Goal: Share content

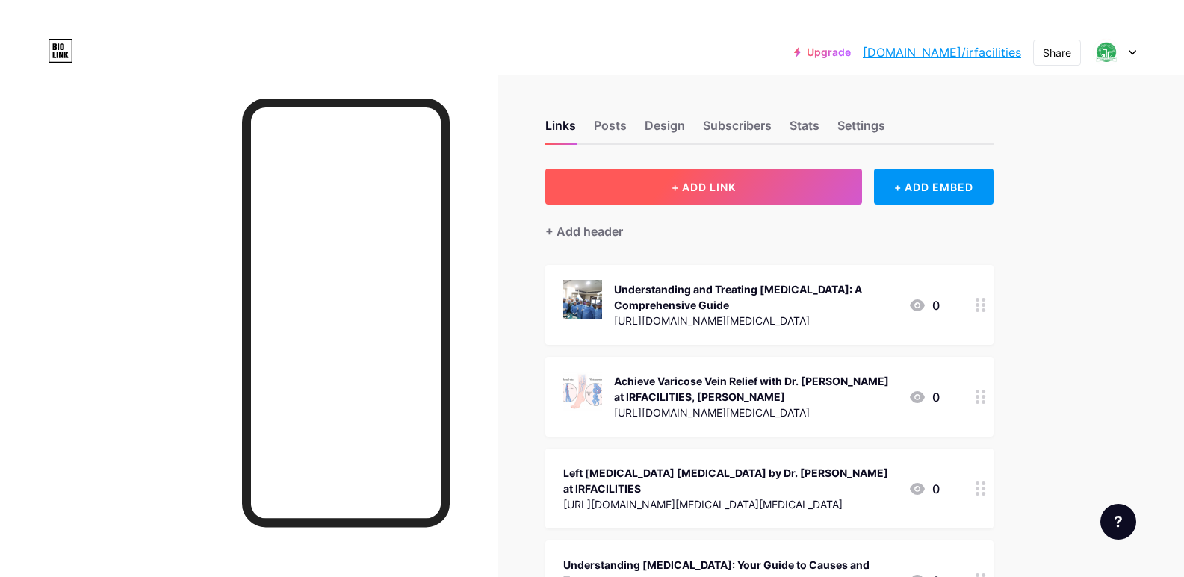
click at [722, 193] on button "+ ADD LINK" at bounding box center [703, 187] width 317 height 36
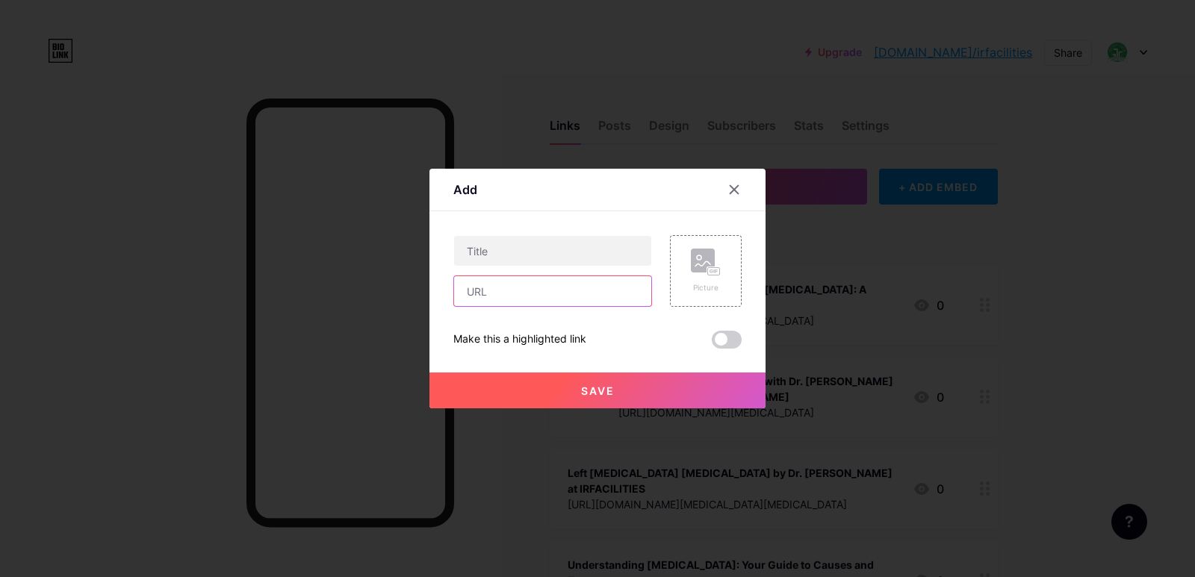
click at [529, 287] on input "text" at bounding box center [552, 291] width 197 height 30
paste input "[URL][DOMAIN_NAME][MEDICAL_DATA]"
type input "[URL][DOMAIN_NAME][MEDICAL_DATA]"
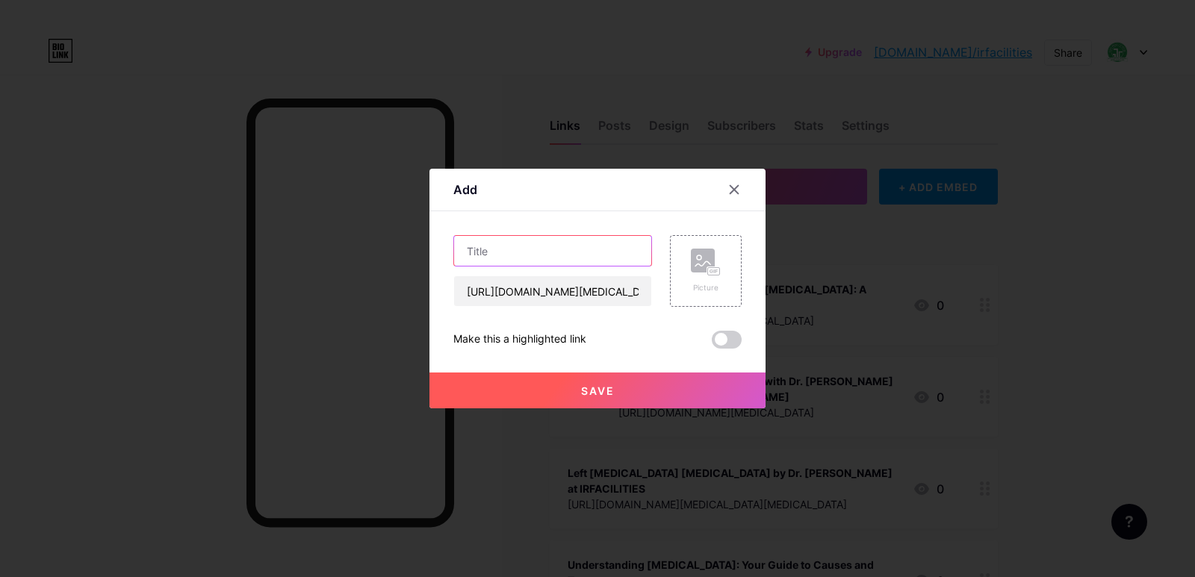
click at [528, 261] on input "text" at bounding box center [552, 251] width 197 height 30
click at [523, 249] on input "text" at bounding box center [552, 251] width 197 height 30
paste input "Tired of Varicose Vein Pain in [GEOGRAPHIC_DATA]? Explore [MEDICAL_DATA] with D…"
type input "Tired of Varicose Vein Pain in [GEOGRAPHIC_DATA]? Explore [MEDICAL_DATA] with D…"
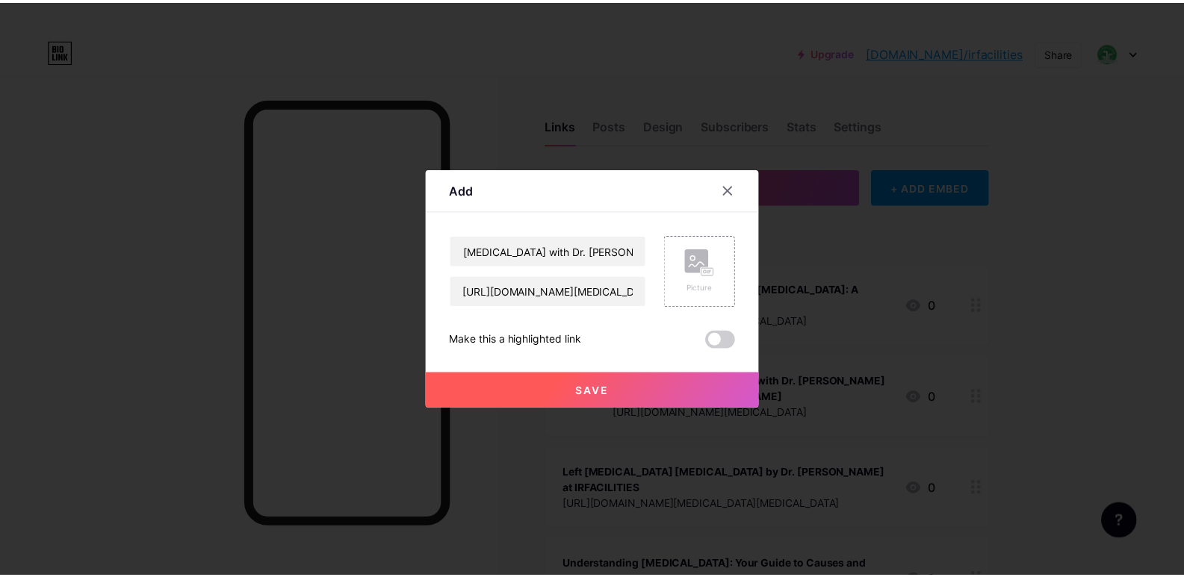
scroll to position [0, 0]
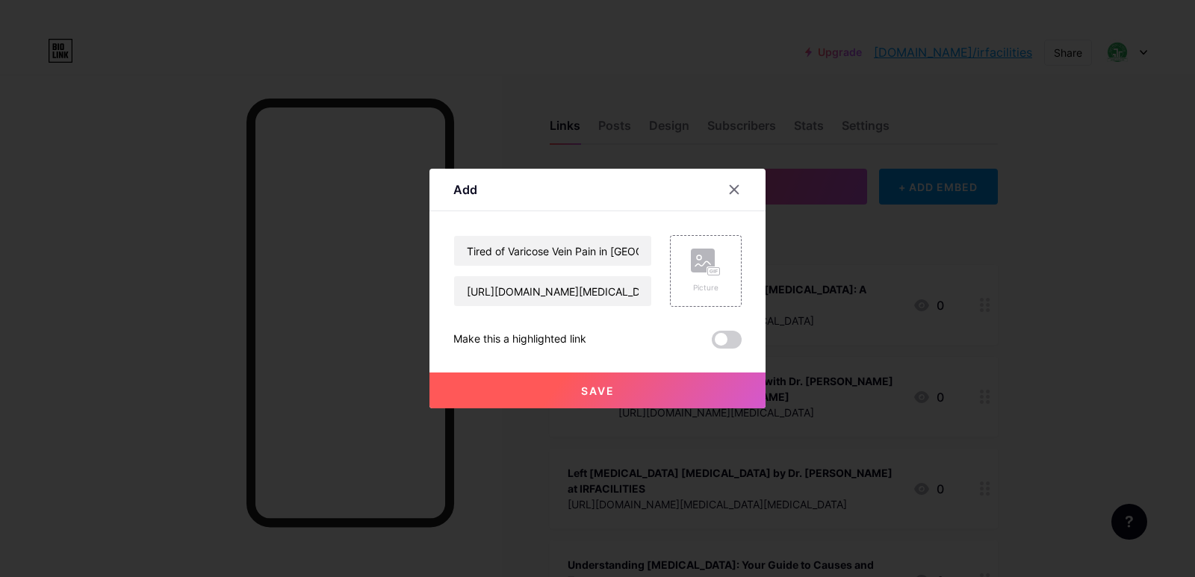
click at [584, 389] on span "Save" at bounding box center [598, 391] width 34 height 13
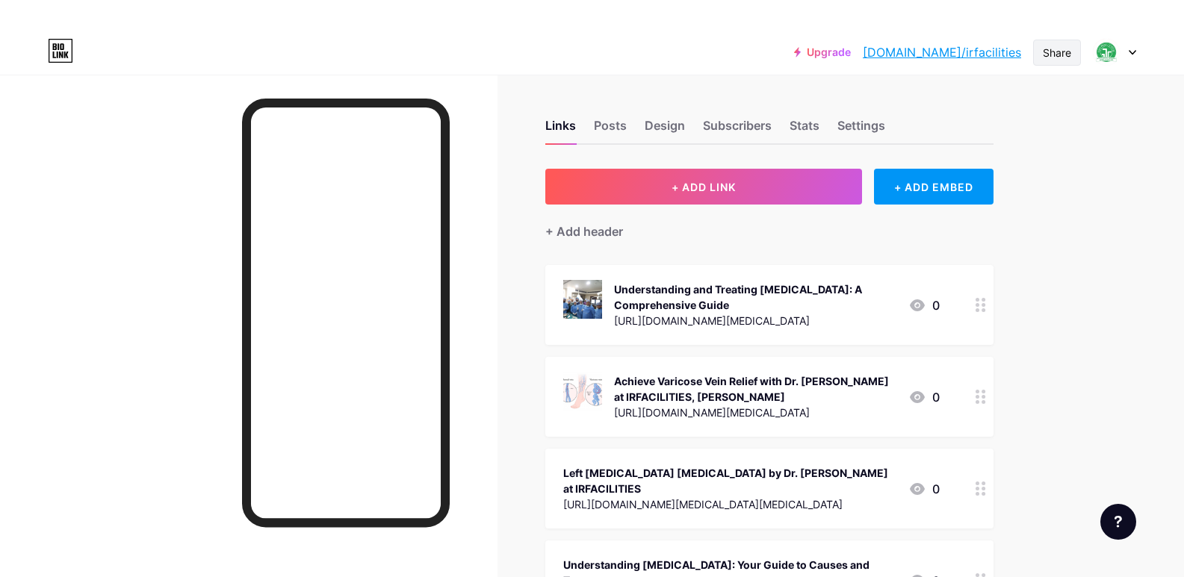
click at [1064, 52] on div "Share" at bounding box center [1057, 53] width 28 height 16
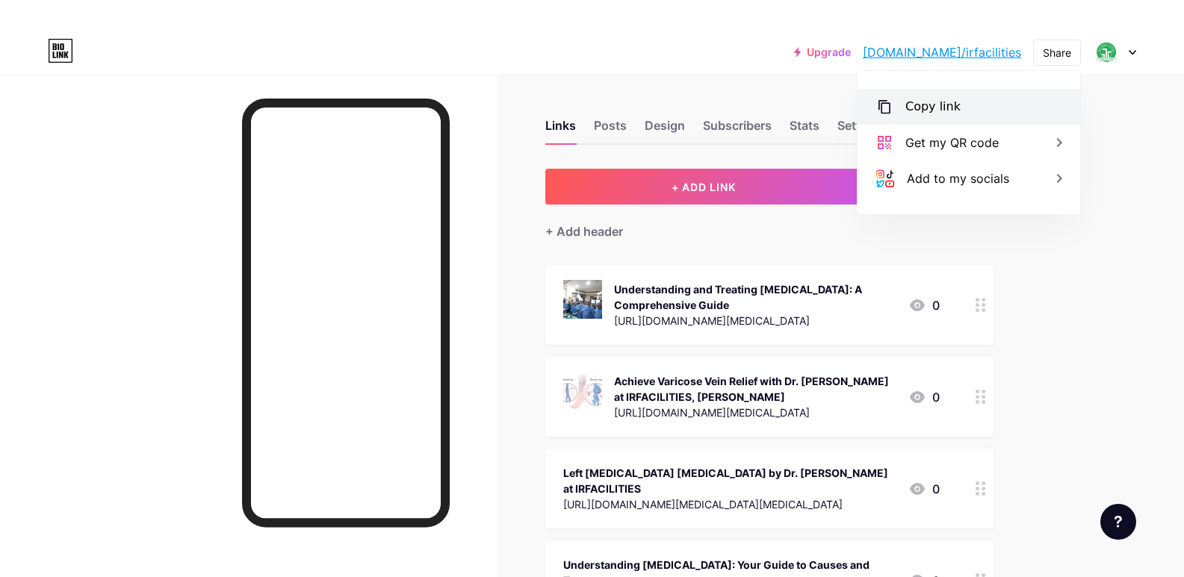
click at [973, 100] on div "Copy link" at bounding box center [969, 107] width 223 height 36
